Goal: Information Seeking & Learning: Learn about a topic

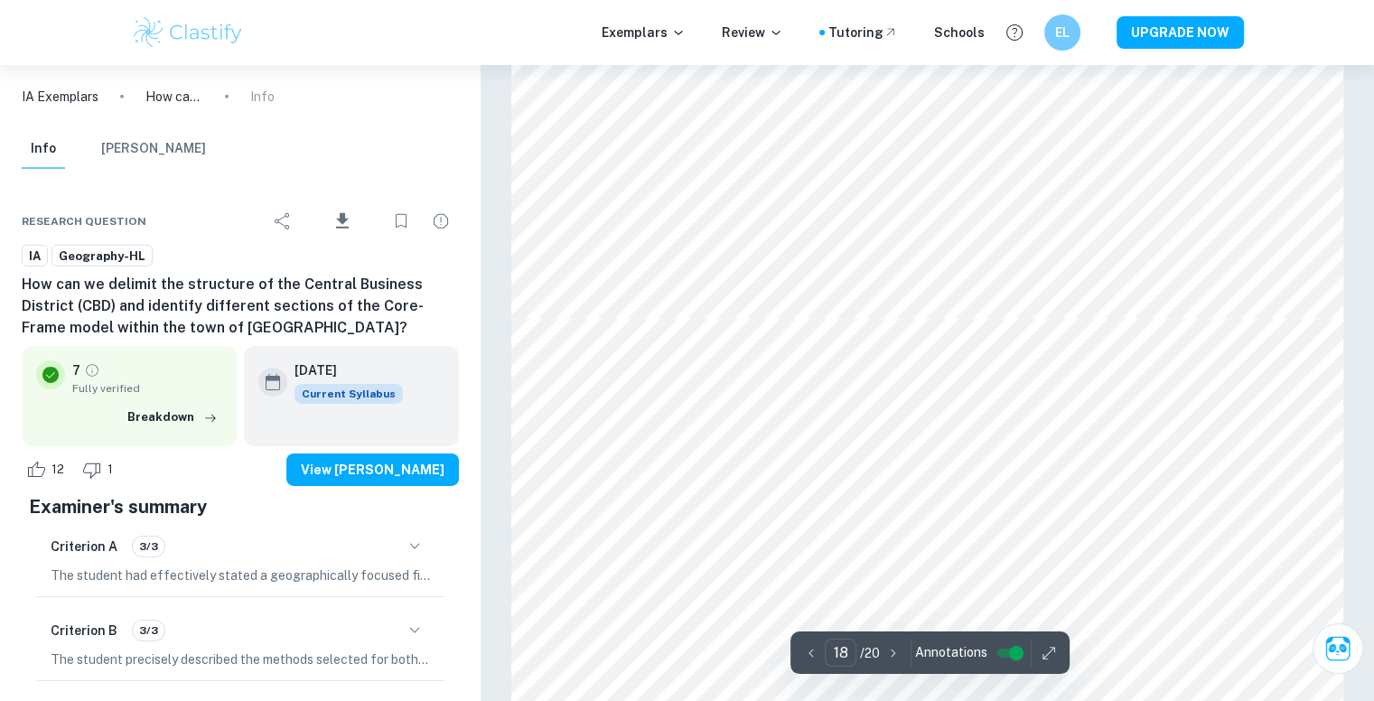
scroll to position [19597, 0]
type input "19"
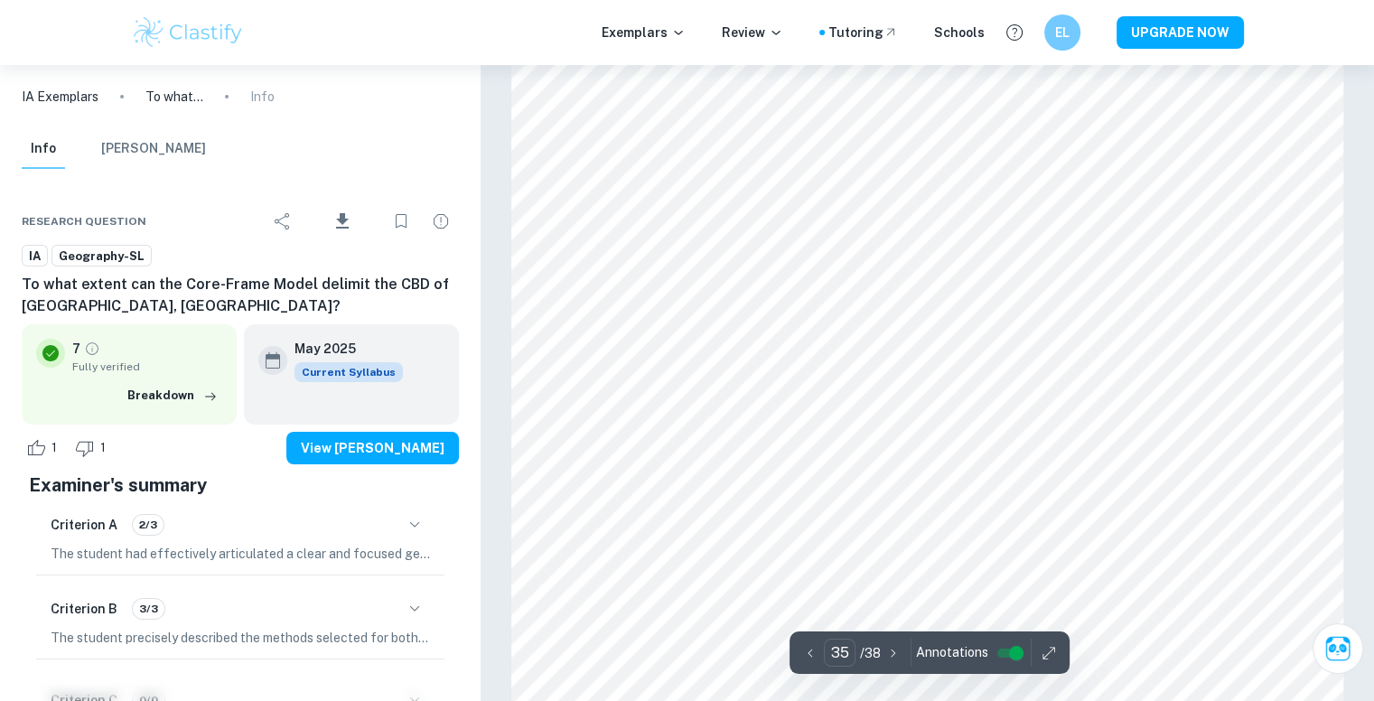
scroll to position [40863, 0]
type input "34"
